Goal: Complete application form

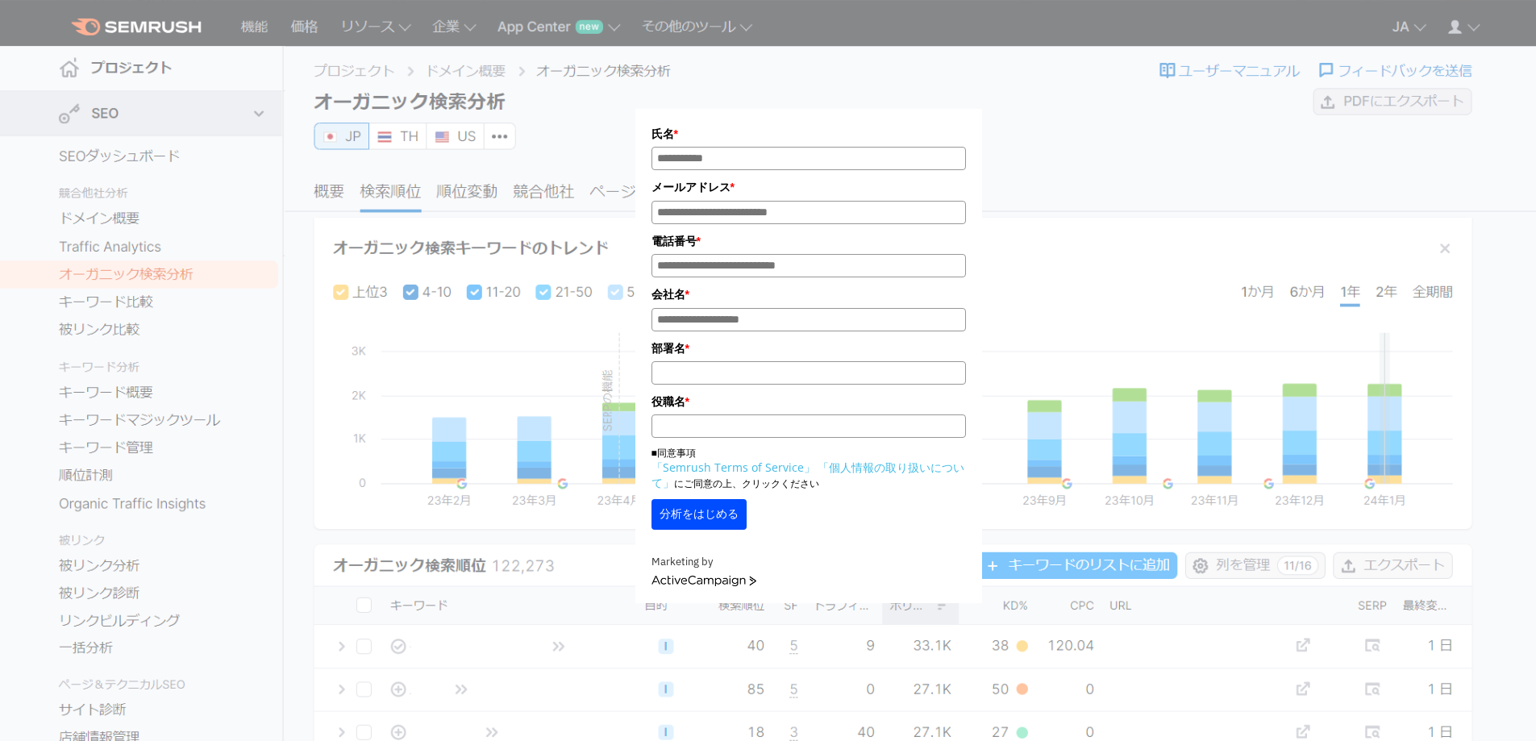
click at [1080, 308] on div "氏名 * メールアドレス * 電話番号 * 会社名 * *" at bounding box center [809, 311] width 806 height 583
click at [735, 345] on label "部署名 *" at bounding box center [809, 348] width 314 height 18
click at [735, 361] on input "部署名 *" at bounding box center [809, 372] width 314 height 23
click at [1144, 231] on div "氏名 * メールアドレス * 電話番号 * 会社名 * *" at bounding box center [809, 311] width 806 height 583
click at [1100, 325] on div "氏名 * メールアドレス * 電話番号 * 会社名 * *" at bounding box center [809, 311] width 806 height 583
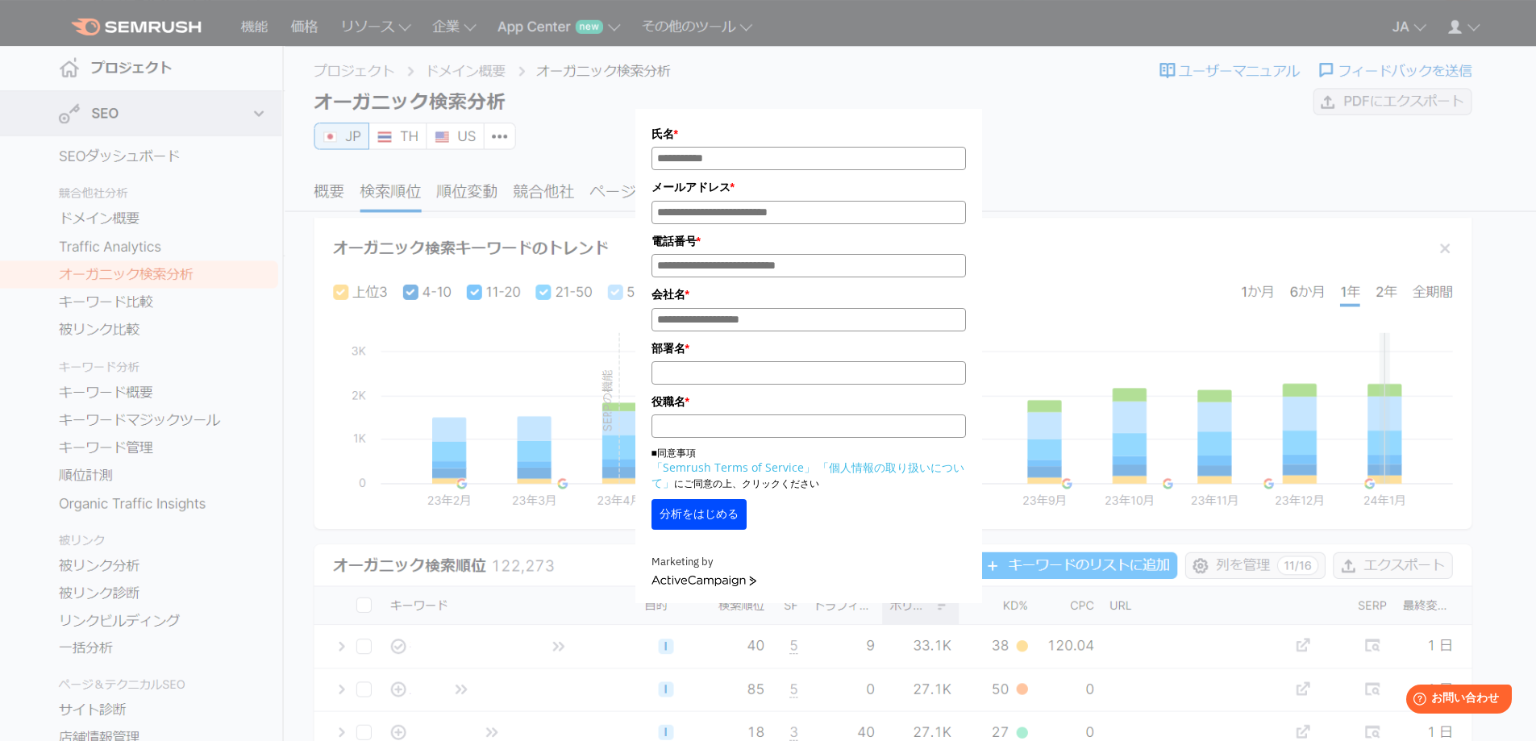
click at [810, 165] on input "氏名*" at bounding box center [809, 158] width 314 height 23
click at [799, 206] on input "メールアドレス*" at bounding box center [809, 212] width 314 height 23
click at [1068, 314] on div "氏名 * メールアドレス * 電話番号 * 会社名 * *" at bounding box center [809, 311] width 806 height 583
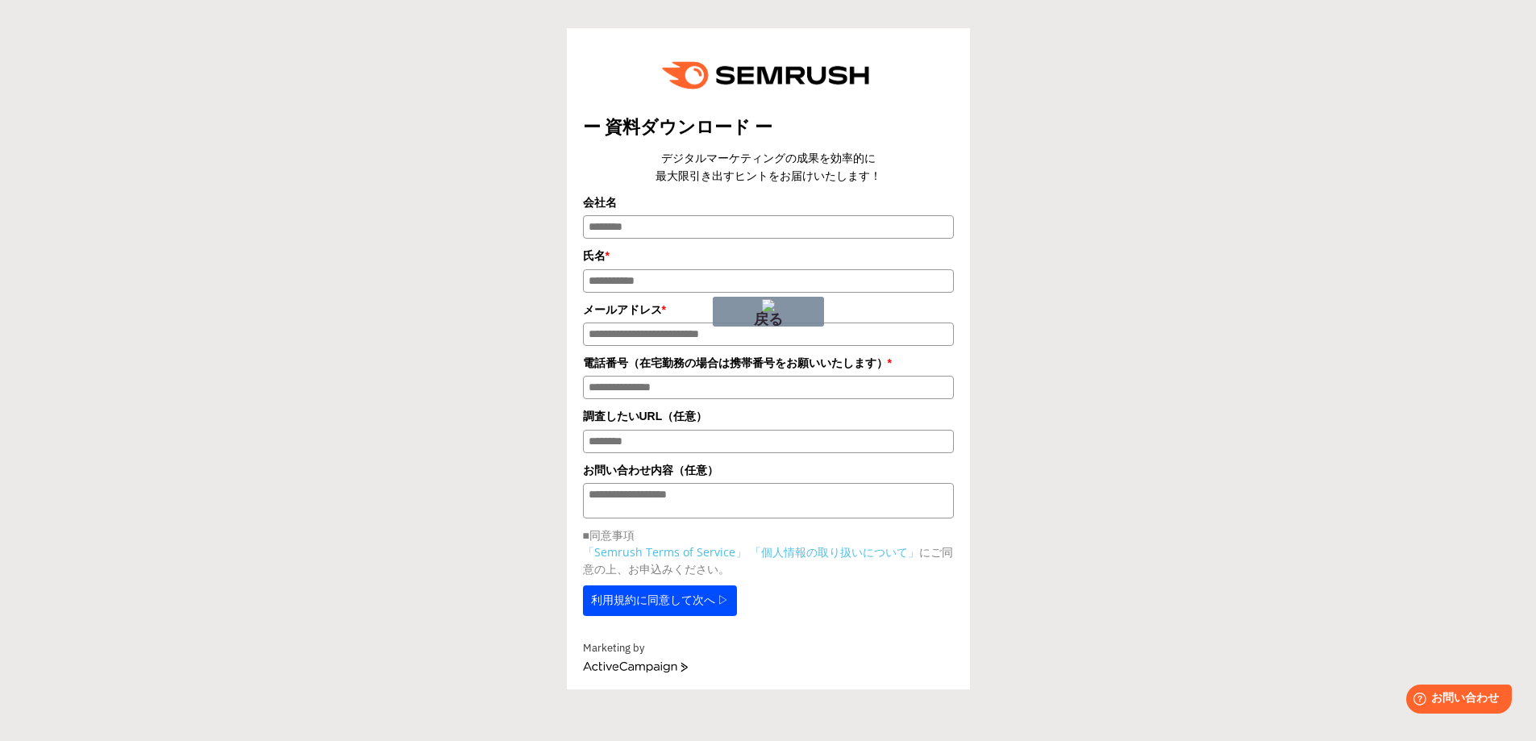
drag, startPoint x: 1056, startPoint y: 384, endPoint x: 1001, endPoint y: 381, distance: 55.7
drag, startPoint x: 1145, startPoint y: 461, endPoint x: 1072, endPoint y: 454, distance: 73.7
click at [1072, 454] on div "ー 資料ダウンロード ー デジタルマーケティングの成果を効率的に 最大限引き出すヒントをお届けいたします！ 会社名 氏名 * *" at bounding box center [768, 348] width 1520 height 681
drag, startPoint x: 1045, startPoint y: 452, endPoint x: 968, endPoint y: 443, distance: 77.9
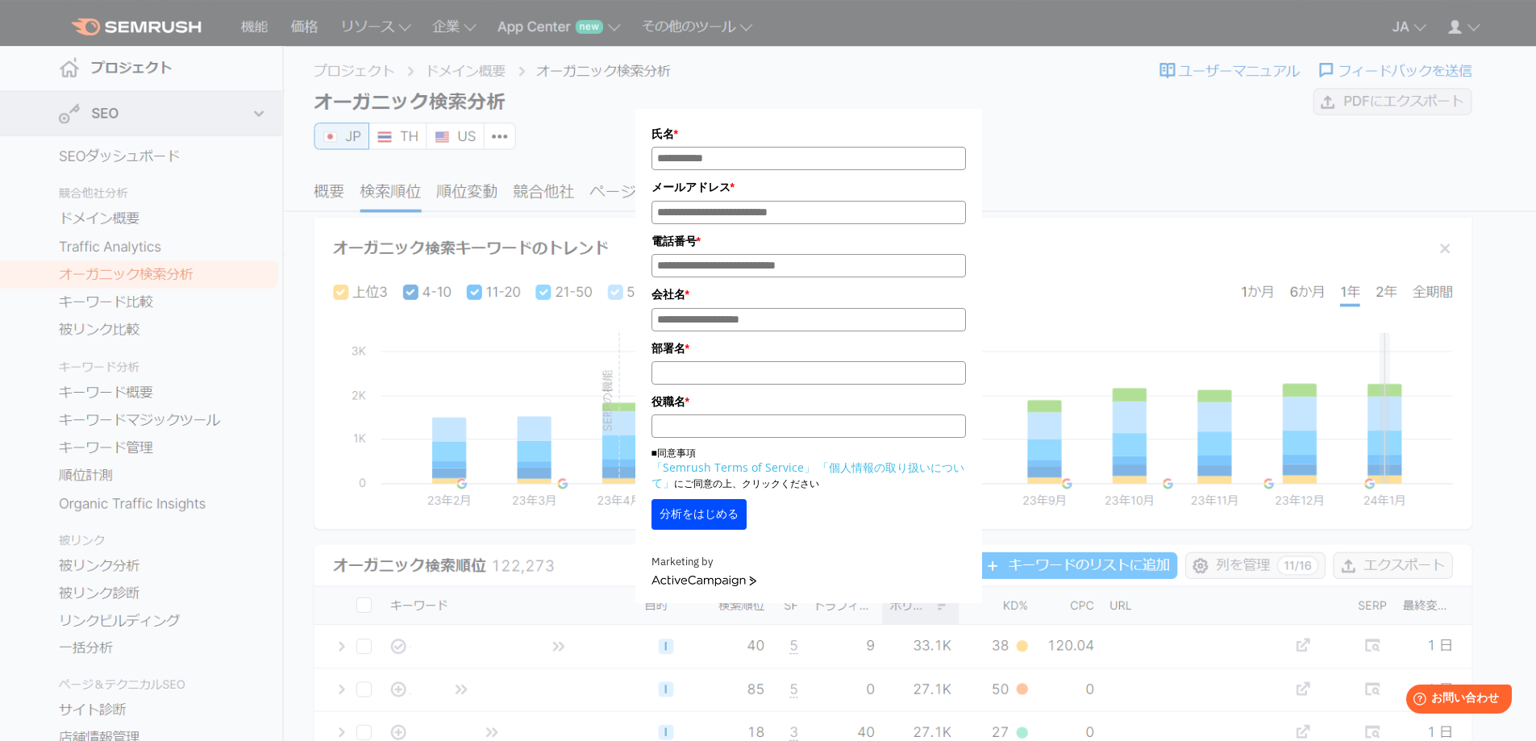
click at [1446, 304] on div "氏名 * メールアドレス * 電話番号 * 会社名 * *" at bounding box center [810, 305] width 1298 height 595
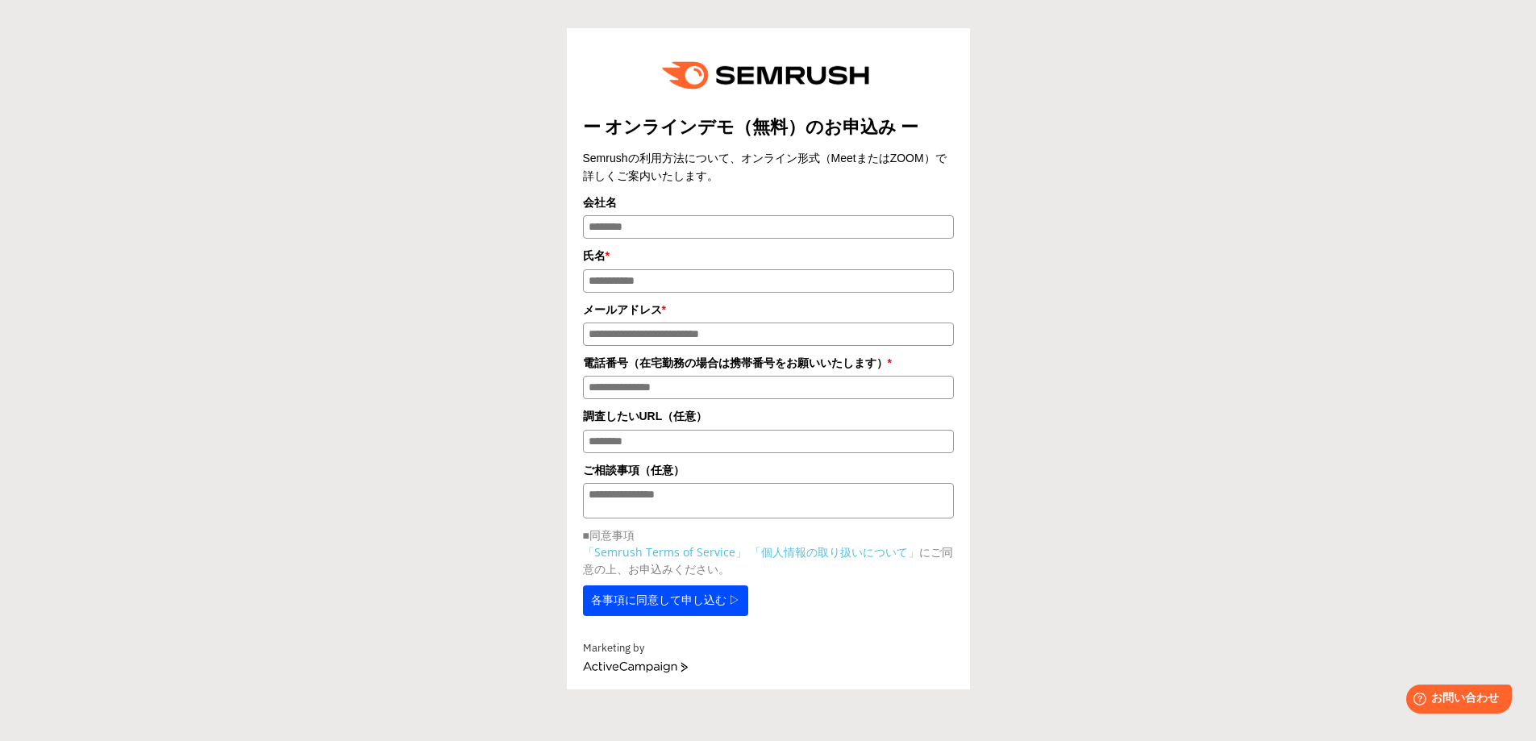
click at [1134, 235] on div "ー オンラインデモ（無料）のお申込み ー Semrushの利用方法について、オンライン形式（MeetまたはZOOM）で詳しくご案内いたします。 会社名 氏名 …" at bounding box center [768, 348] width 1520 height 681
drag, startPoint x: 1139, startPoint y: 301, endPoint x: 1261, endPoint y: 12, distance: 313.3
click at [1148, 281] on div "ー オンラインデモ（無料）のお申込み ー Semrushの利用方法について、オンライン形式（MeetまたはZOOM）で詳しくご案内いたします。 会社名 氏名 …" at bounding box center [768, 348] width 1520 height 681
